Goal: Go to known website: Access a specific website the user already knows

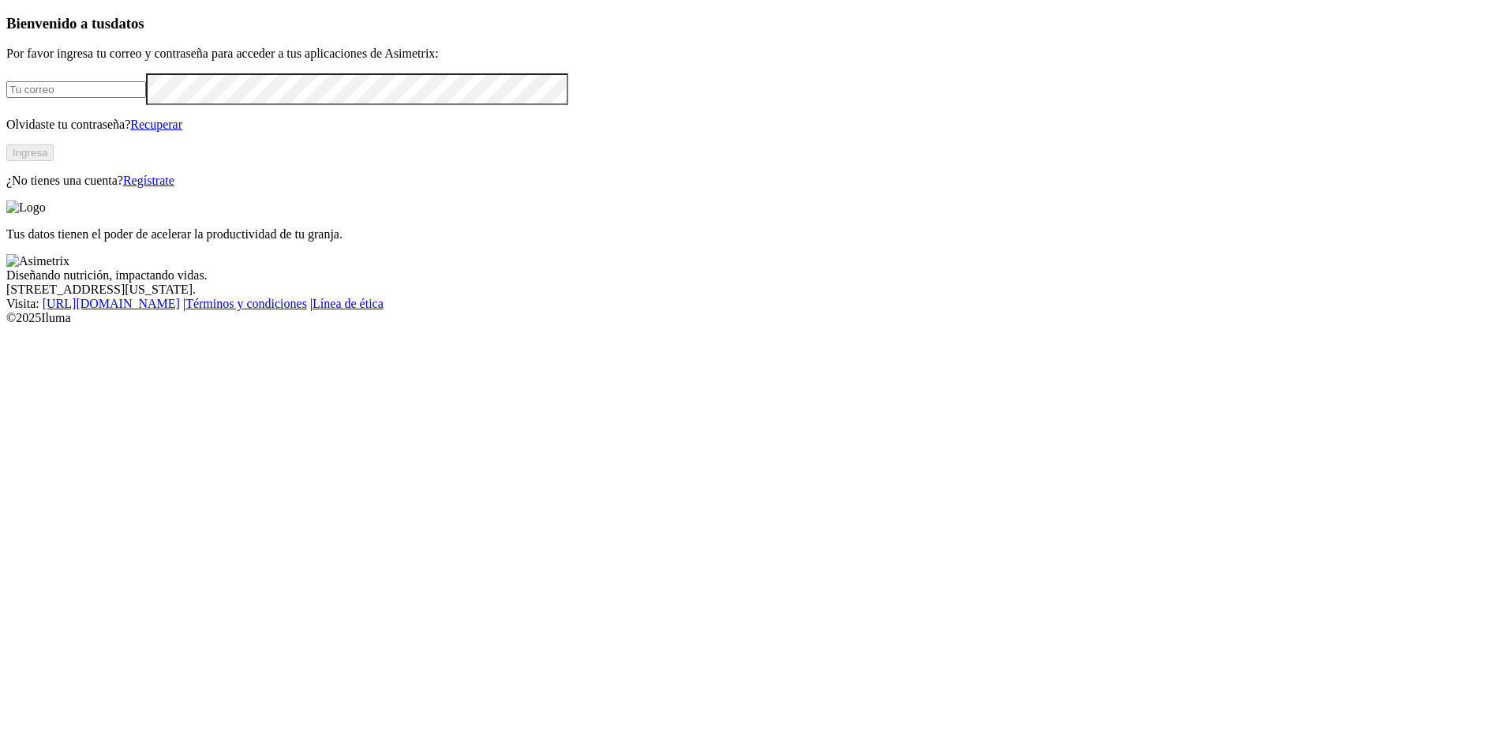
type input "[EMAIL_ADDRESS][DOMAIN_NAME]"
click at [54, 161] on button "Ingresa" at bounding box center [29, 152] width 47 height 17
